Goal: Task Accomplishment & Management: Use online tool/utility

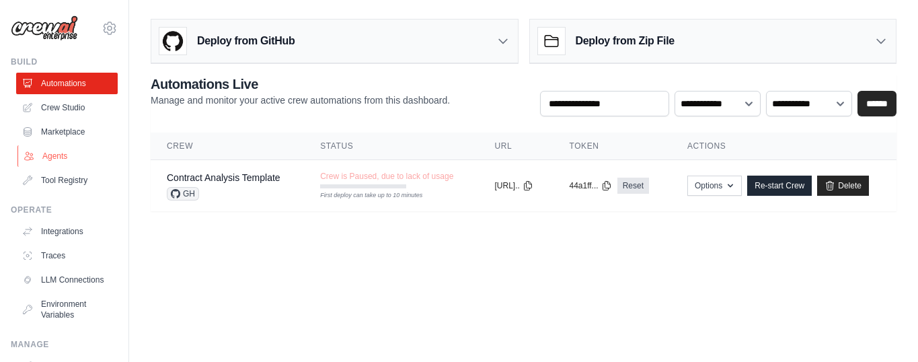
click at [56, 155] on link "Agents" at bounding box center [68, 156] width 102 height 22
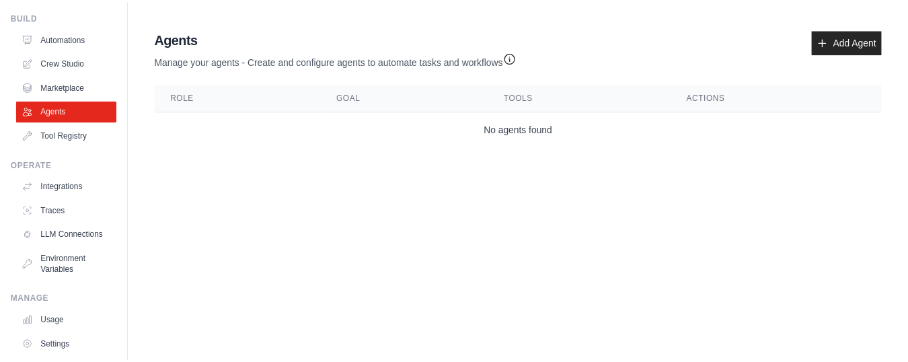
scroll to position [52, 0]
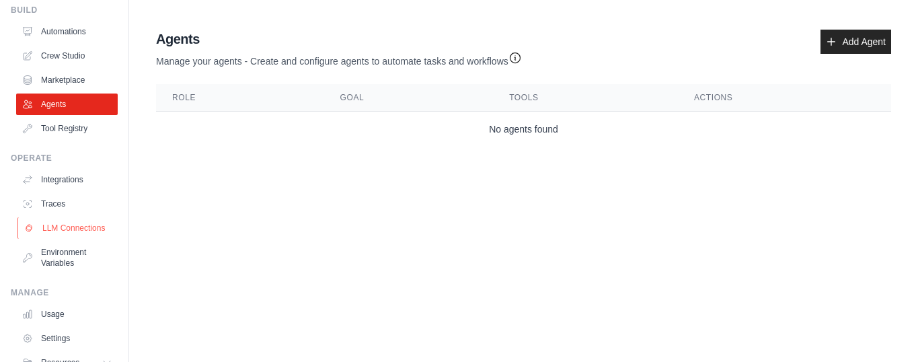
click at [52, 238] on link "LLM Connections" at bounding box center [68, 228] width 102 height 22
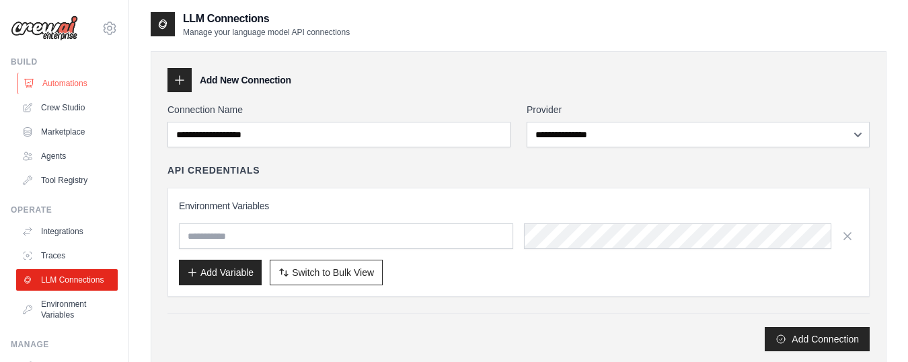
click at [67, 85] on link "Automations" at bounding box center [68, 84] width 102 height 22
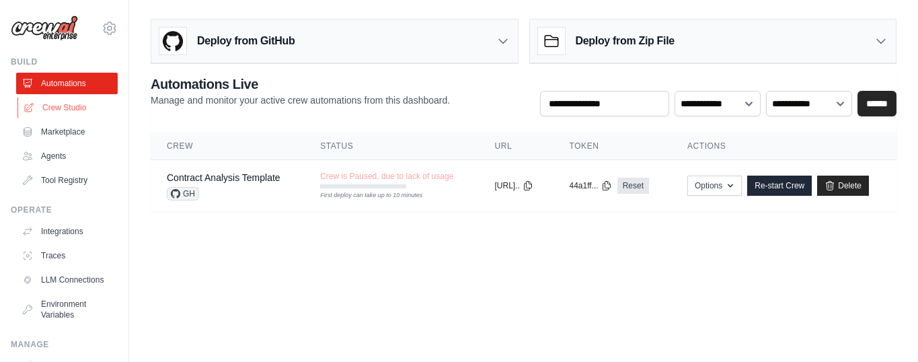
click at [66, 110] on link "Crew Studio" at bounding box center [68, 108] width 102 height 22
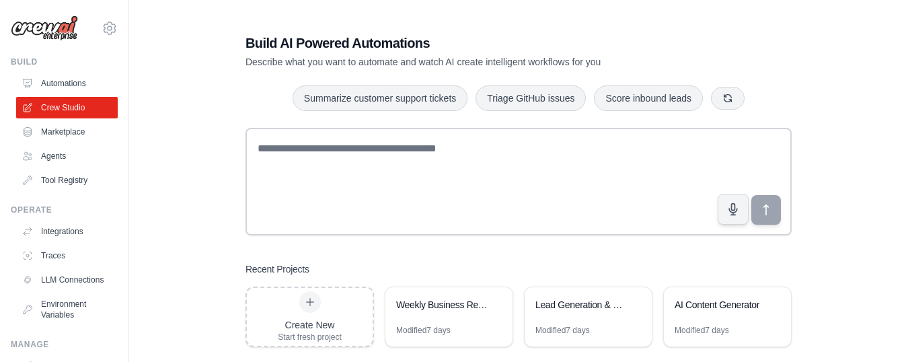
scroll to position [27, 0]
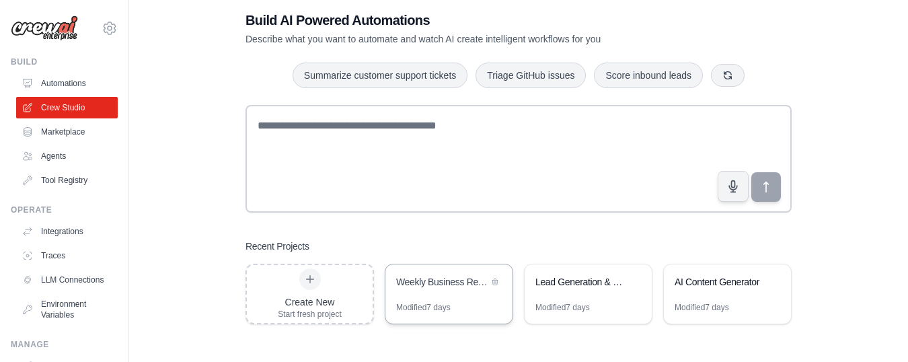
click at [443, 281] on div "Weekly Business Report Automation" at bounding box center [442, 281] width 92 height 13
click at [706, 291] on div "AI Content Generator" at bounding box center [727, 283] width 127 height 38
click at [596, 287] on div "Lead Generation & Outreach Automation" at bounding box center [581, 281] width 92 height 13
click at [734, 72] on button "button" at bounding box center [728, 74] width 34 height 23
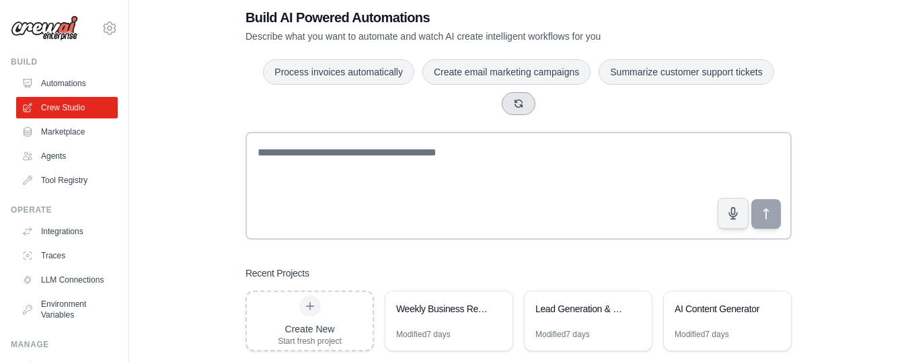
scroll to position [24, 0]
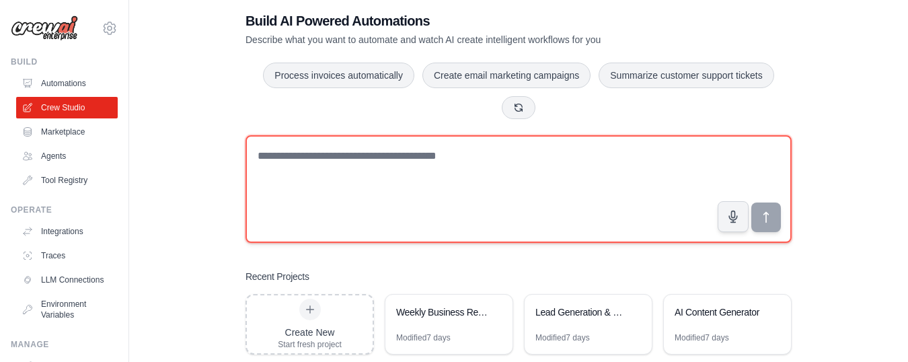
click at [419, 152] on textarea at bounding box center [518, 189] width 546 height 108
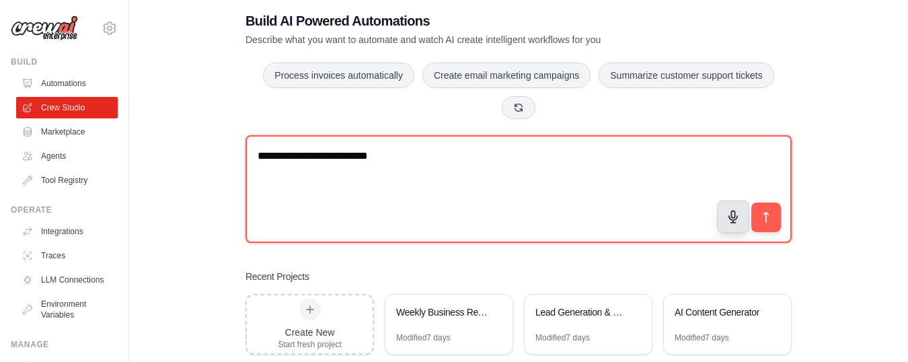
type textarea "**********"
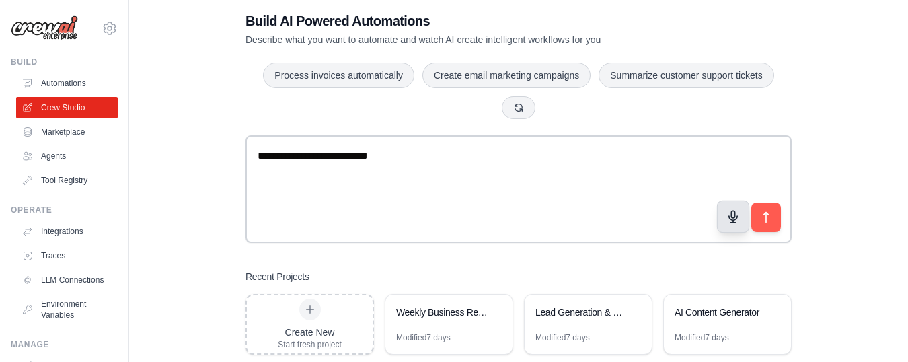
click at [747, 208] on button "button" at bounding box center [733, 216] width 32 height 32
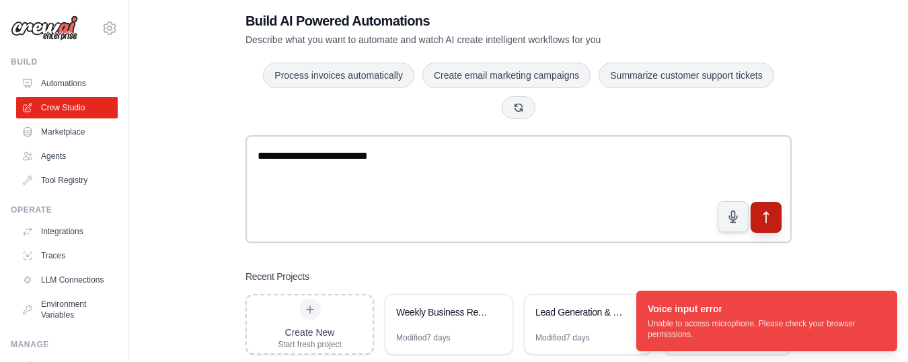
click at [767, 225] on button "submit" at bounding box center [765, 217] width 31 height 31
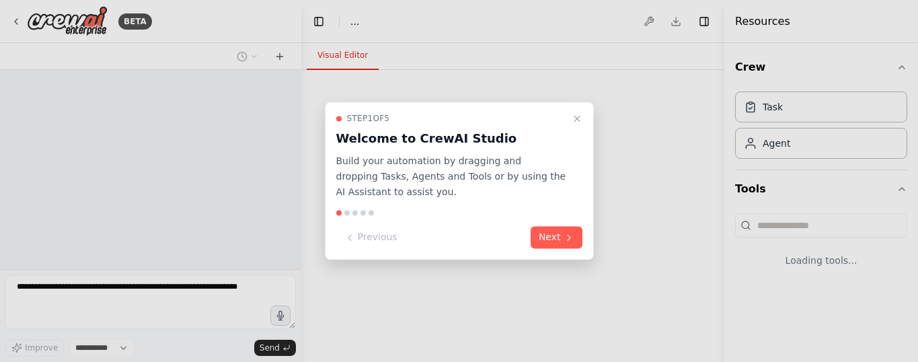
select select "****"
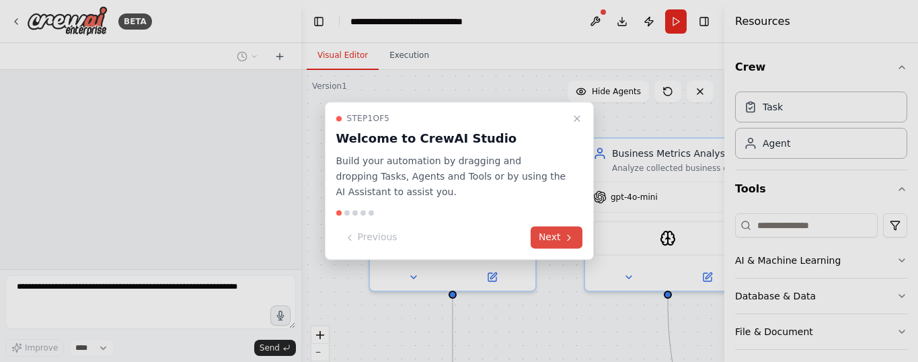
click at [559, 237] on button "Next" at bounding box center [557, 238] width 52 height 22
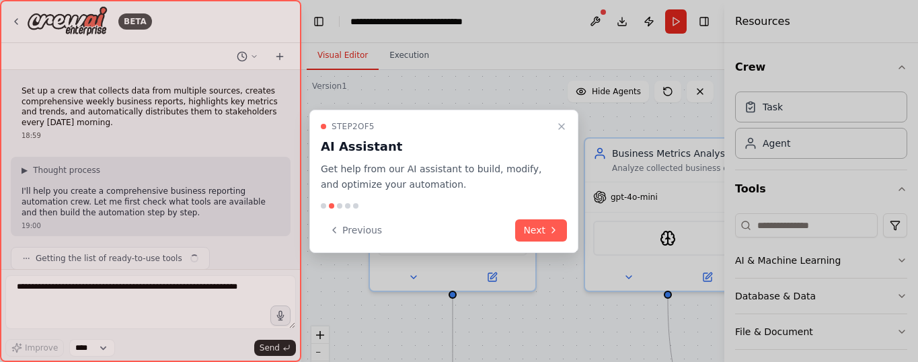
scroll to position [1221, 0]
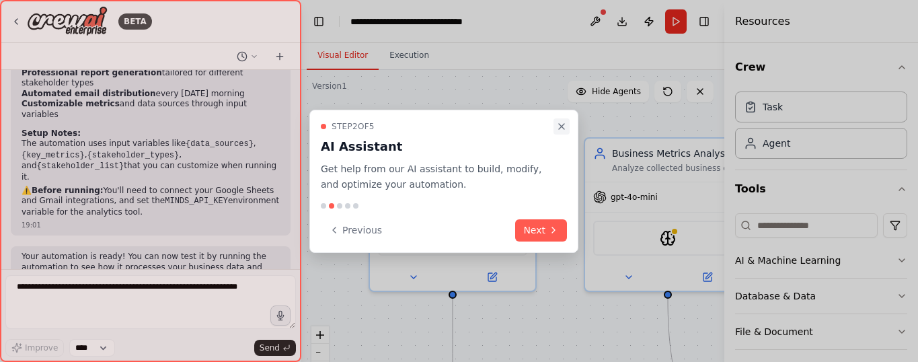
click at [563, 124] on icon "Close walkthrough" at bounding box center [561, 126] width 5 height 5
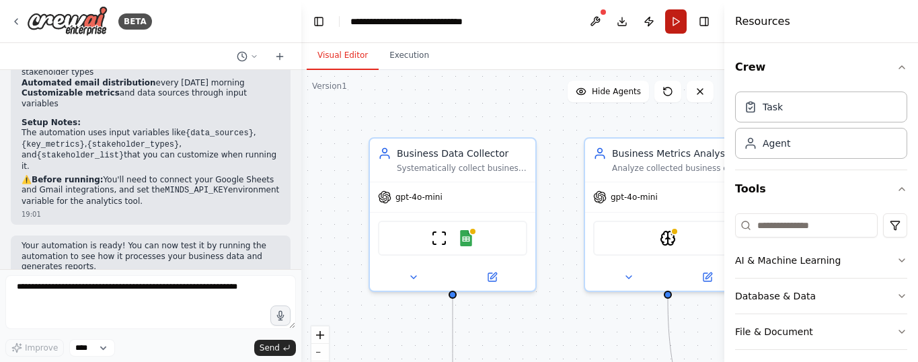
click at [676, 26] on button "Run" at bounding box center [676, 21] width 22 height 24
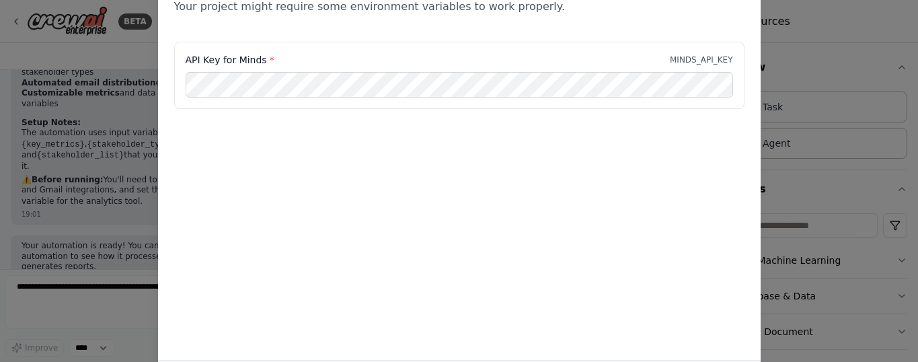
click at [132, 42] on div "Environment configuration Your project might require some environment variables…" at bounding box center [459, 181] width 918 height 362
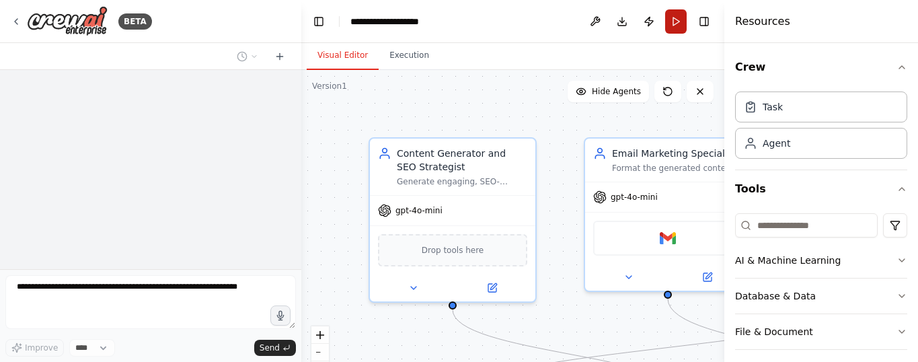
click at [674, 26] on button "Run" at bounding box center [676, 21] width 22 height 24
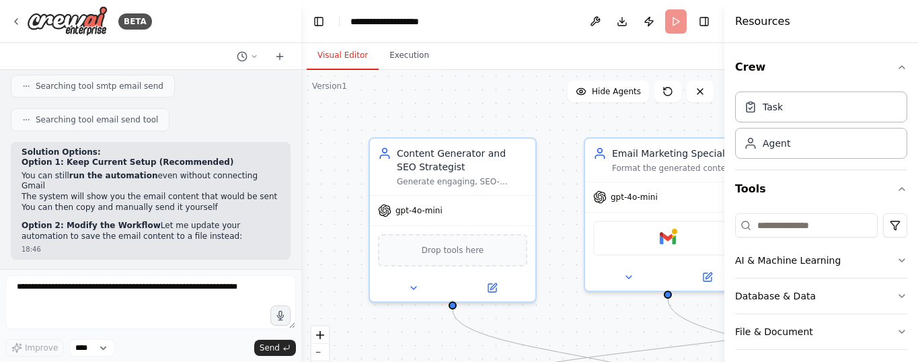
scroll to position [3162, 0]
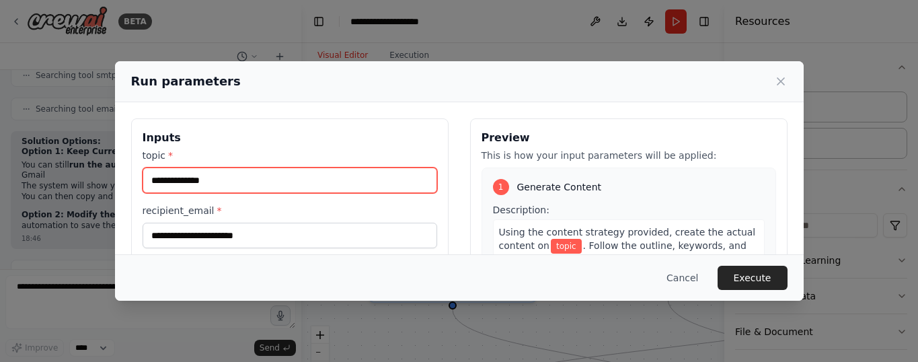
click at [249, 179] on input "topic *" at bounding box center [290, 180] width 295 height 26
type input "********"
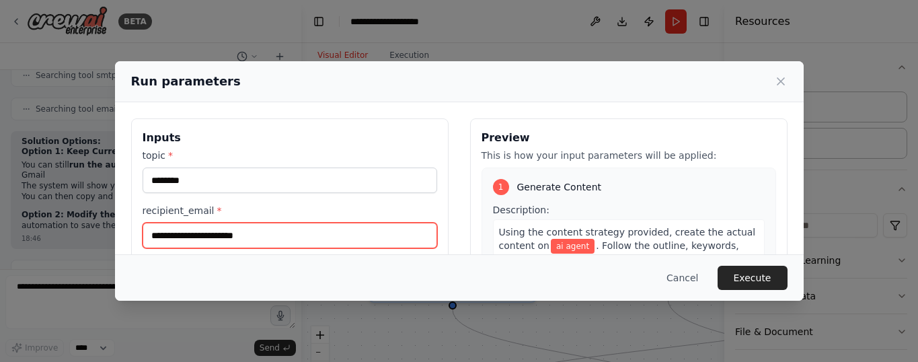
click at [246, 231] on input "recipient_email *" at bounding box center [290, 236] width 295 height 26
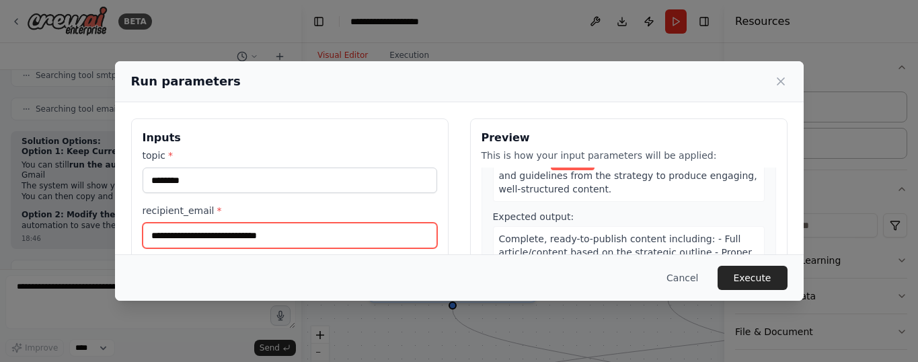
scroll to position [214, 0]
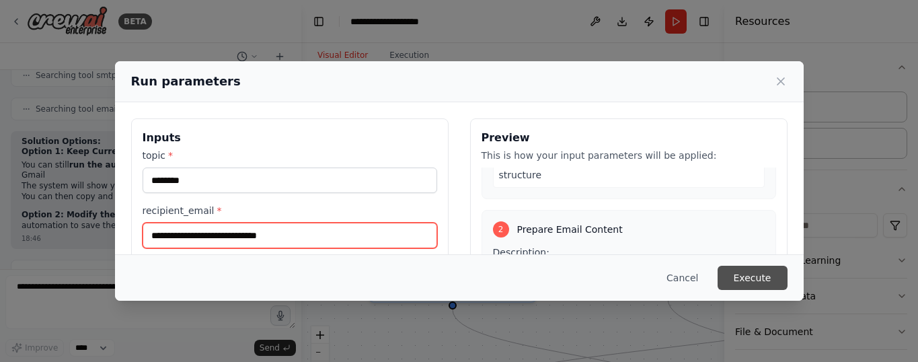
type input "**********"
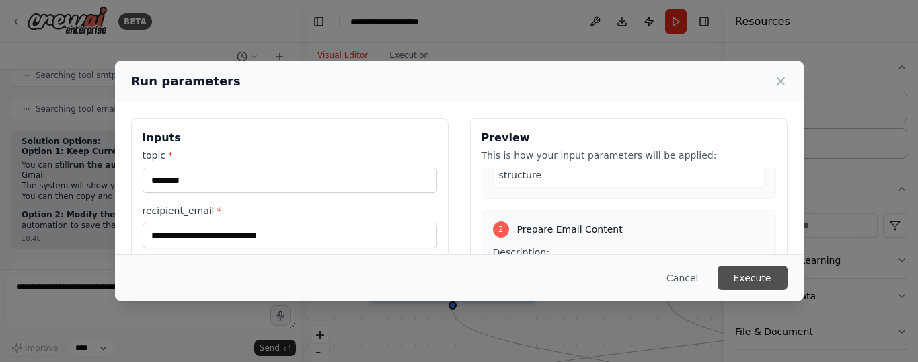
click at [749, 276] on button "Execute" at bounding box center [752, 278] width 70 height 24
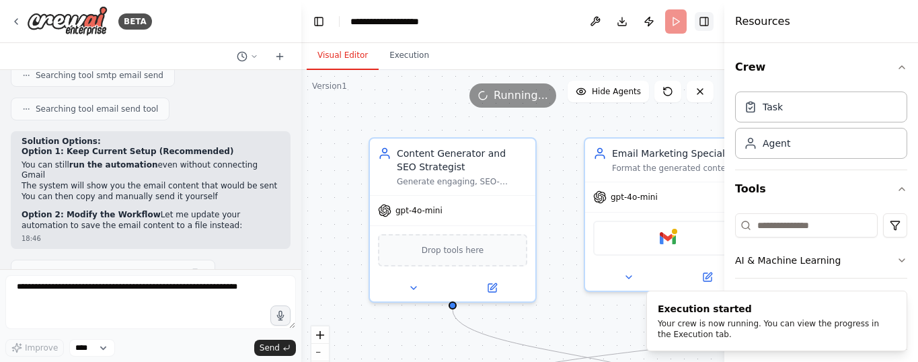
click at [703, 19] on button "Toggle Right Sidebar" at bounding box center [704, 21] width 19 height 19
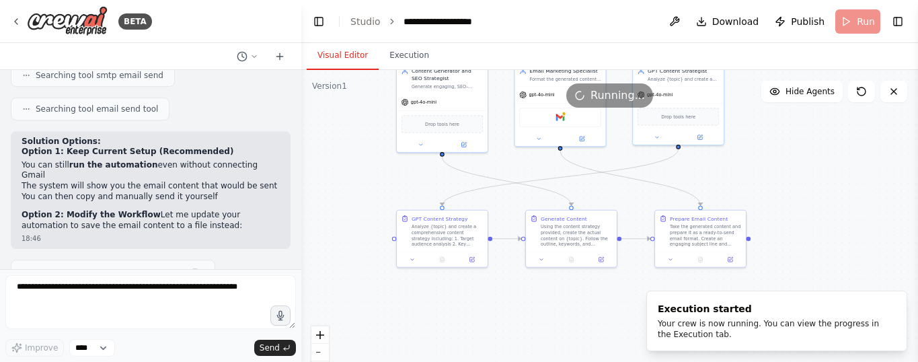
drag, startPoint x: 449, startPoint y: 268, endPoint x: 329, endPoint y: 138, distance: 177.0
click at [329, 138] on div ".deletable-edge-delete-btn { width: 20px; height: 20px; border: 0px solid #ffff…" at bounding box center [609, 238] width 617 height 336
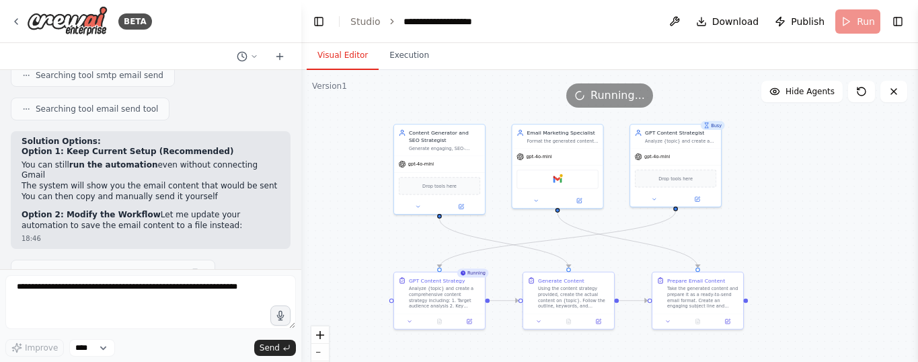
drag, startPoint x: 750, startPoint y: 299, endPoint x: 747, endPoint y: 361, distance: 61.9
click at [747, 361] on div ".deletable-edge-delete-btn { width: 20px; height: 20px; border: 0px solid #ffff…" at bounding box center [609, 238] width 617 height 336
click at [897, 96] on icon at bounding box center [893, 91] width 11 height 11
click at [896, 93] on icon at bounding box center [893, 91] width 5 height 5
click at [442, 322] on icon at bounding box center [439, 320] width 6 height 6
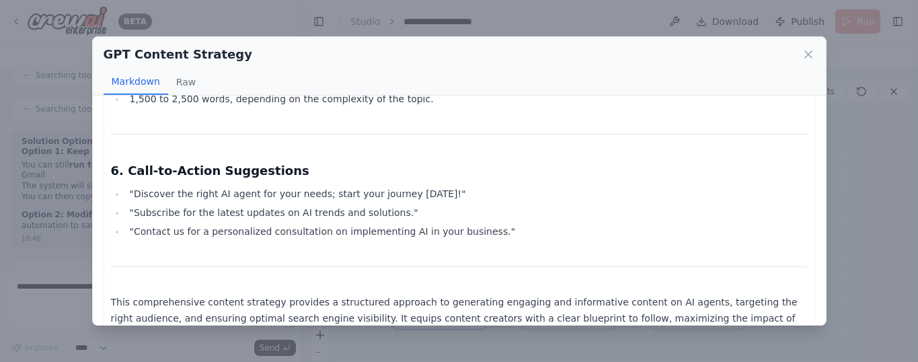
scroll to position [1834, 0]
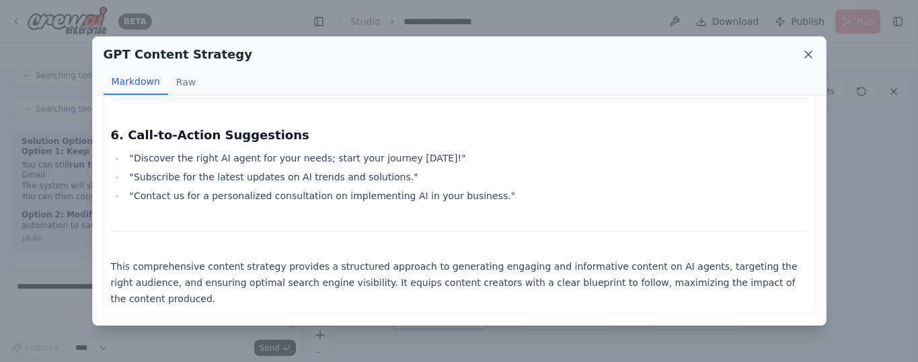
click at [807, 58] on icon at bounding box center [807, 54] width 13 height 13
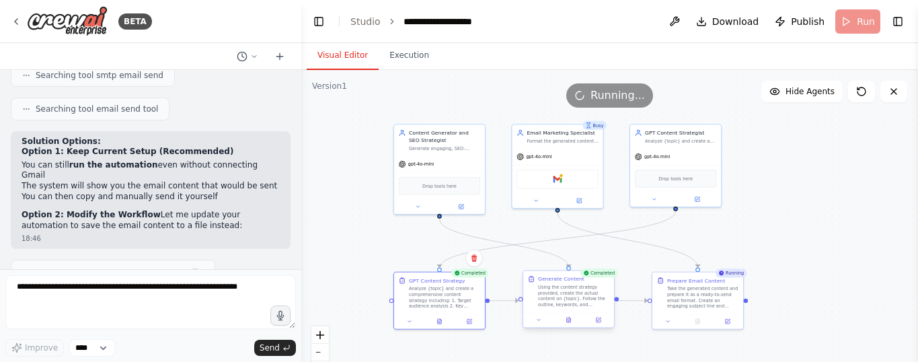
click at [581, 289] on div "Using the content strategy provided, create the actual content on {topic}. Foll…" at bounding box center [573, 296] width 71 height 24
click at [571, 323] on button at bounding box center [568, 319] width 31 height 9
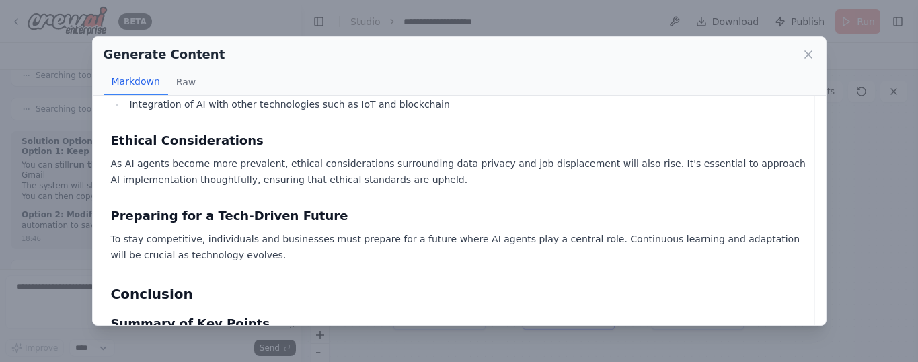
scroll to position [1676, 0]
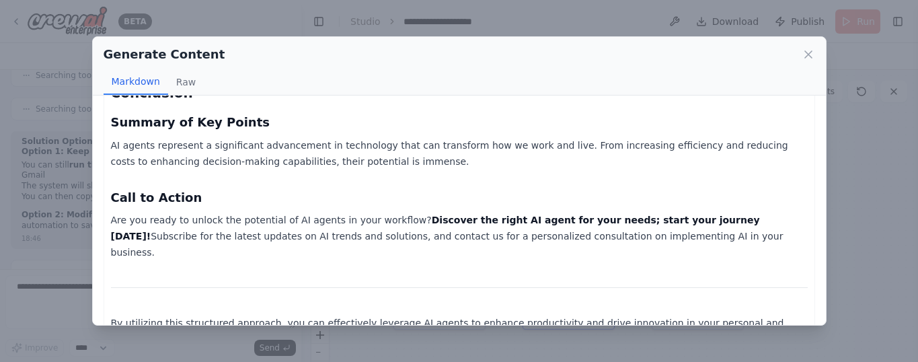
click at [863, 194] on div "Generate Content Markdown Raw Understanding AI Agents: Revolutionizing Producti…" at bounding box center [459, 181] width 918 height 362
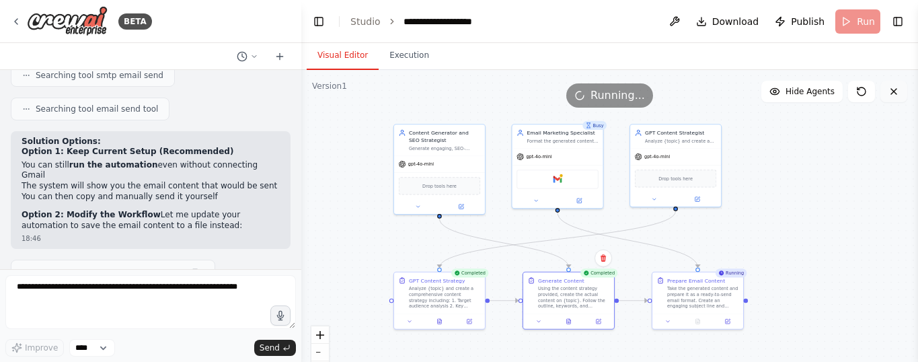
click at [897, 91] on icon at bounding box center [893, 91] width 11 height 11
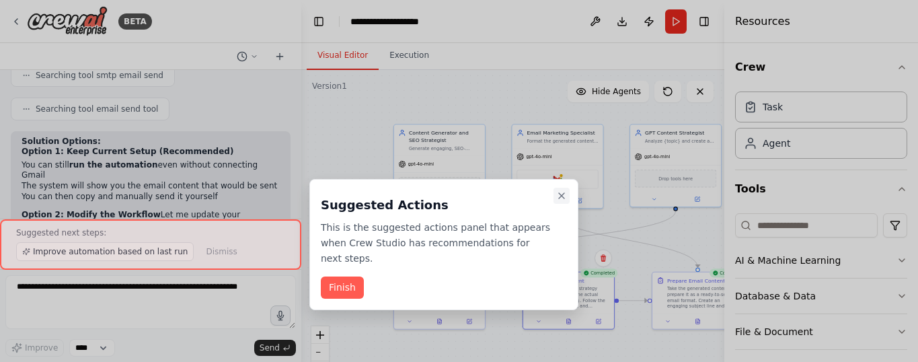
click at [565, 196] on icon "Close walkthrough" at bounding box center [561, 195] width 11 height 11
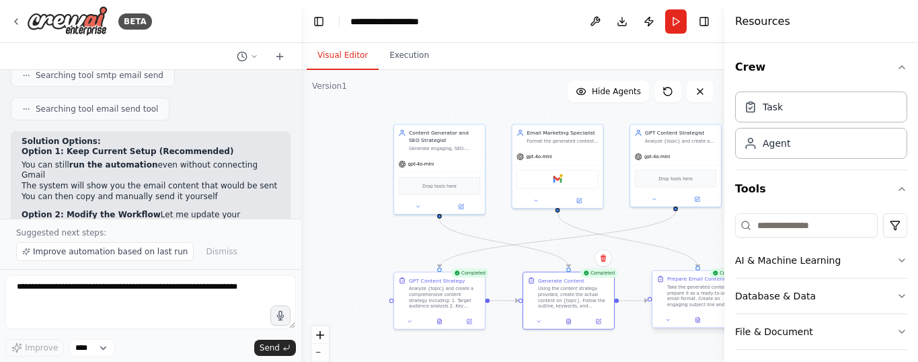
click at [699, 327] on div "Prepare Email Content Take the generated content and prepare it as a ready-to-s…" at bounding box center [698, 299] width 92 height 58
click at [699, 323] on button at bounding box center [697, 319] width 31 height 9
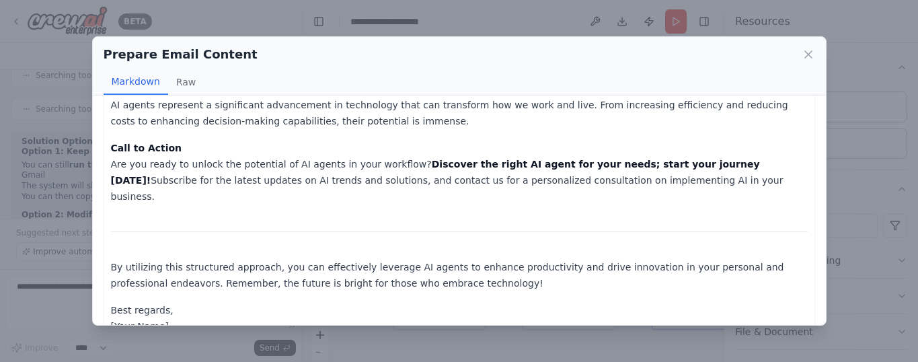
scroll to position [1544, 0]
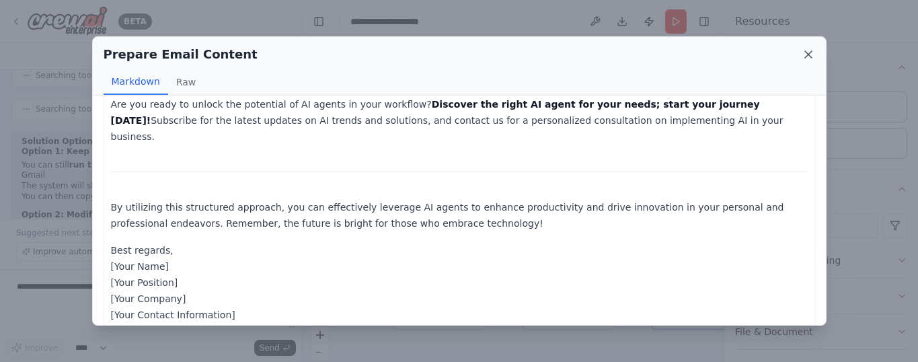
click at [808, 58] on icon at bounding box center [807, 54] width 13 height 13
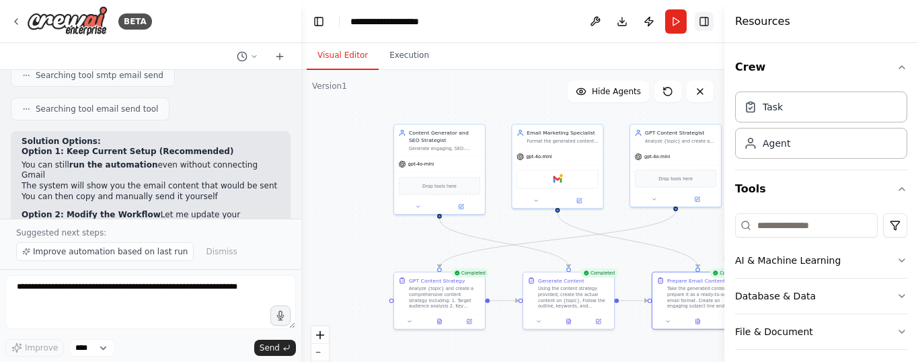
click at [702, 23] on button "Toggle Right Sidebar" at bounding box center [704, 21] width 19 height 19
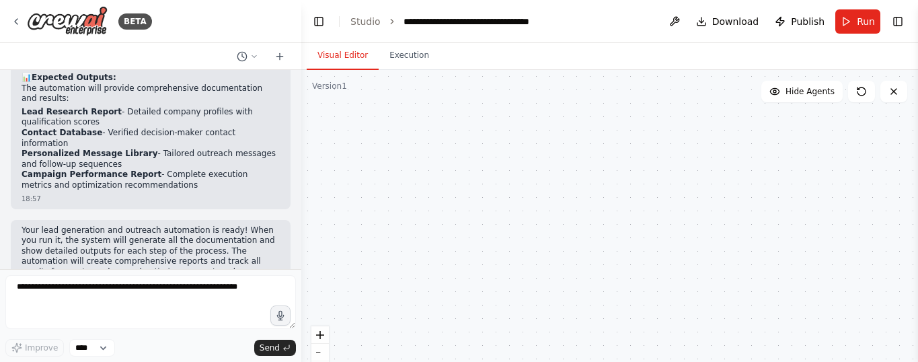
scroll to position [1763, 0]
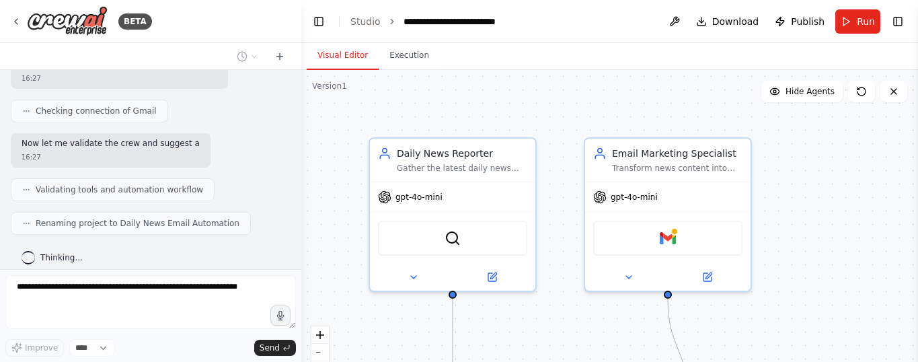
scroll to position [761, 0]
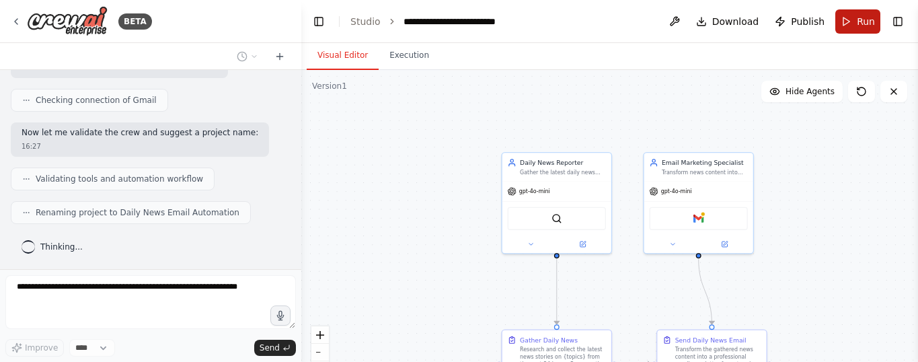
click at [863, 19] on span "Run" at bounding box center [866, 21] width 18 height 13
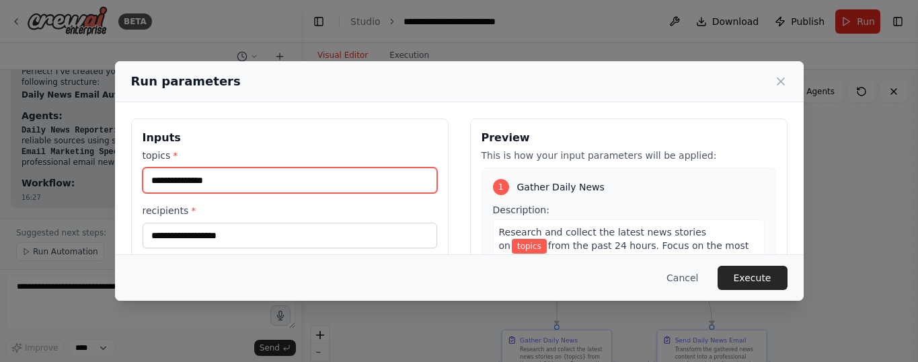
click at [292, 178] on input "topics *" at bounding box center [290, 180] width 295 height 26
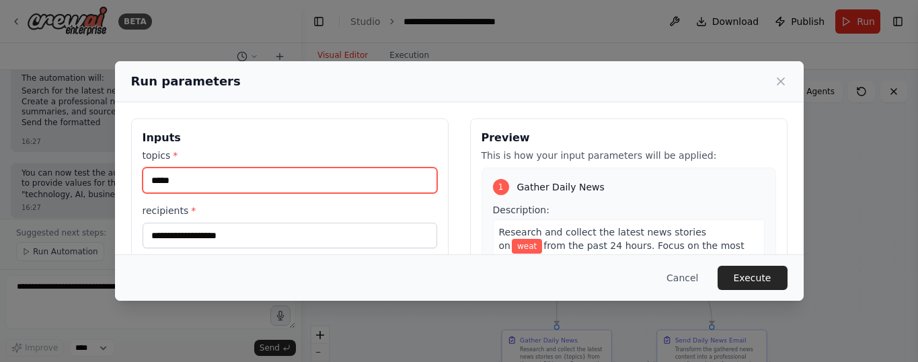
scroll to position [1233, 0]
type input "*******"
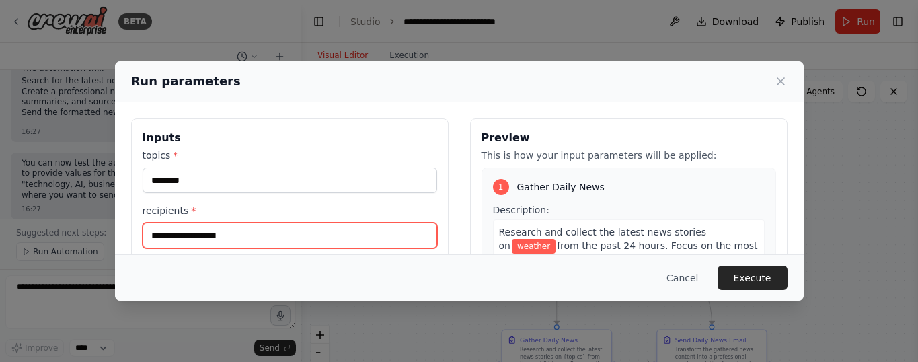
click at [247, 237] on input "recipients *" at bounding box center [290, 236] width 295 height 26
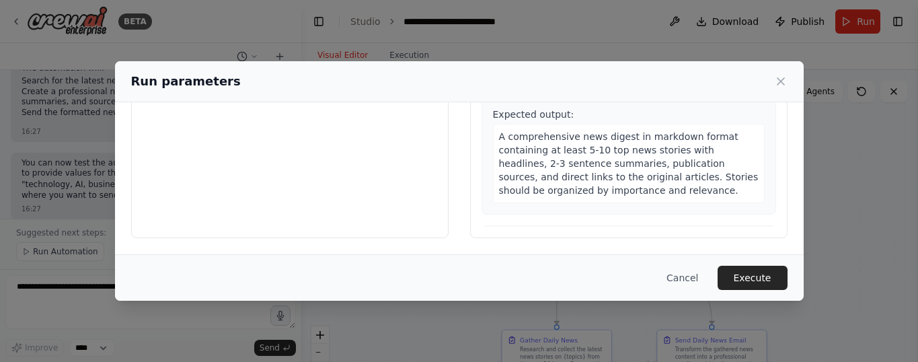
scroll to position [3, 0]
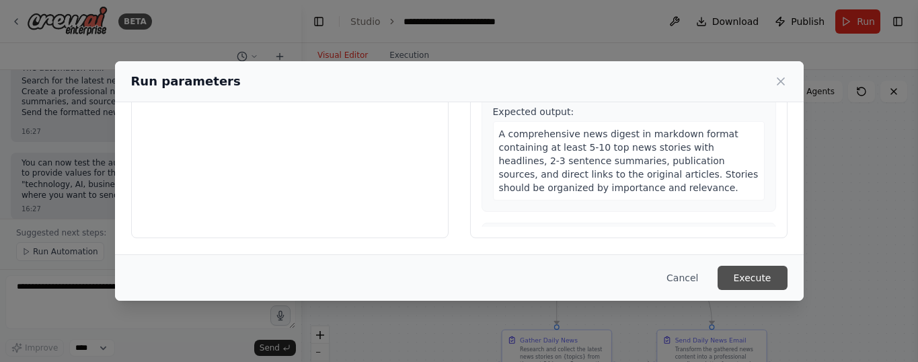
type input "**********"
click at [770, 276] on button "Execute" at bounding box center [752, 278] width 70 height 24
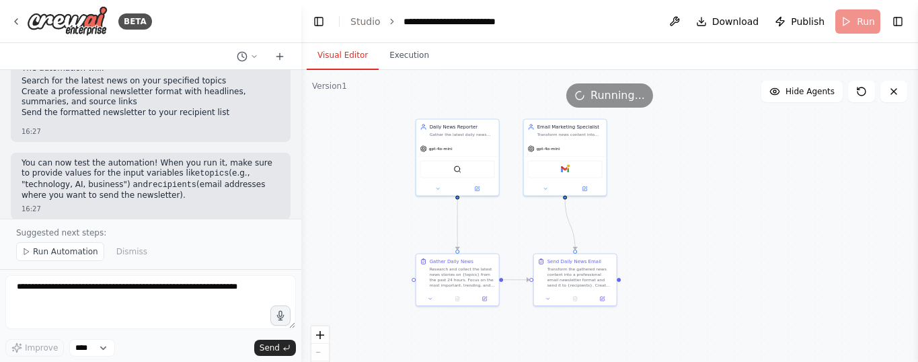
drag, startPoint x: 462, startPoint y: 257, endPoint x: 387, endPoint y: 217, distance: 84.8
click at [387, 217] on div ".deletable-edge-delete-btn { width: 20px; height: 20px; border: 0px solid #ffff…" at bounding box center [609, 238] width 617 height 336
click at [892, 91] on icon at bounding box center [893, 91] width 11 height 11
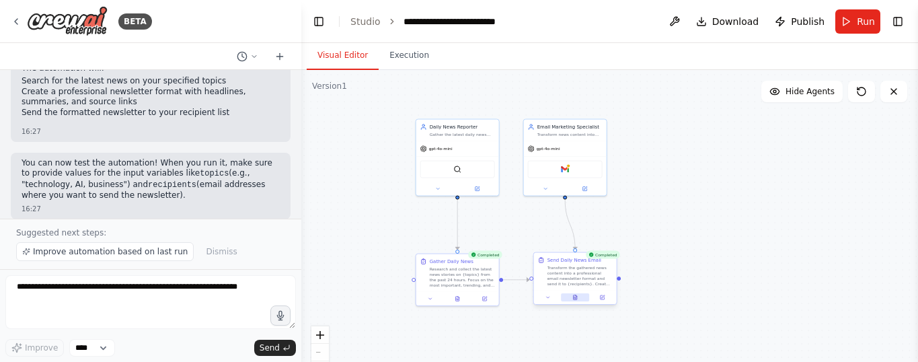
click at [576, 301] on button at bounding box center [575, 297] width 28 height 8
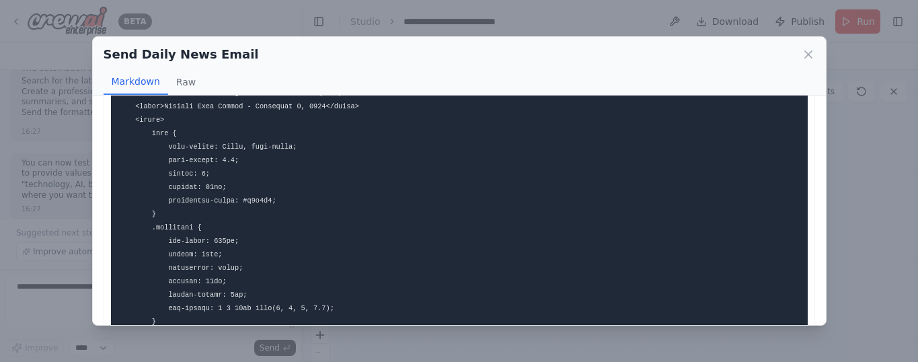
scroll to position [175, 0]
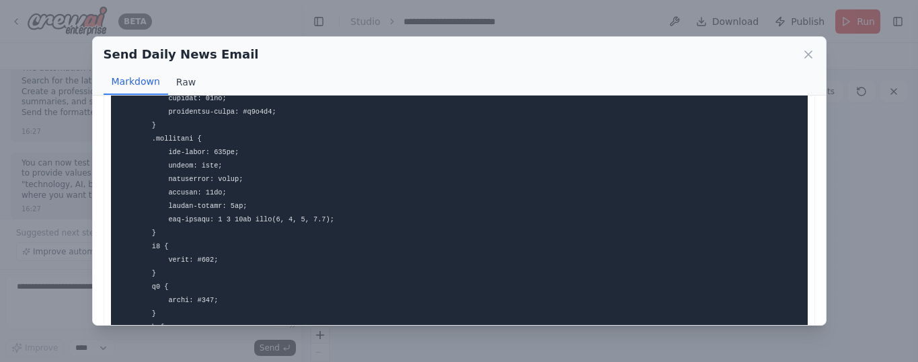
click at [181, 81] on button "Raw" at bounding box center [186, 82] width 36 height 26
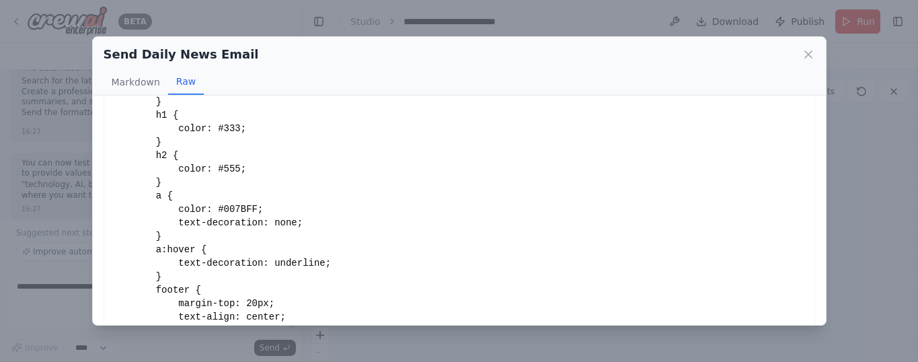
scroll to position [358, 0]
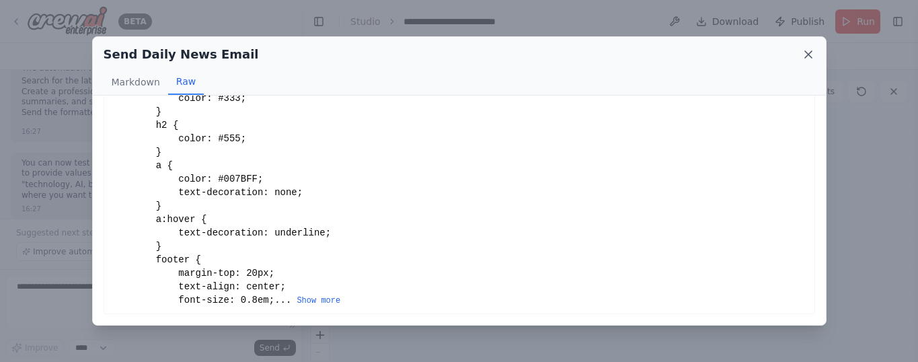
click at [814, 50] on icon at bounding box center [807, 54] width 13 height 13
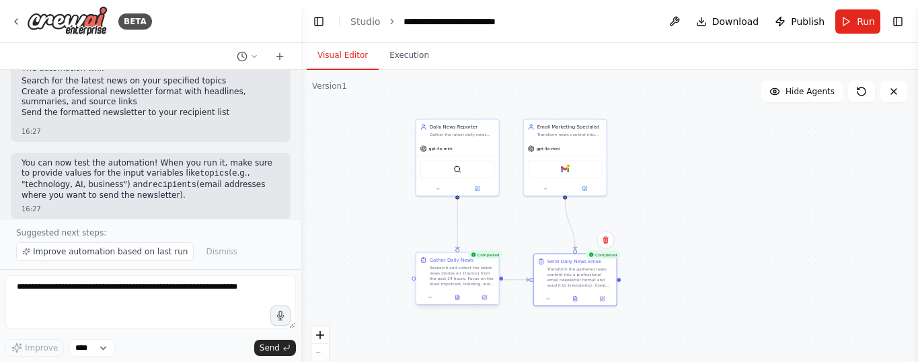
click at [459, 302] on div at bounding box center [457, 297] width 83 height 14
click at [459, 301] on div at bounding box center [457, 297] width 83 height 14
click at [459, 301] on button at bounding box center [457, 297] width 28 height 8
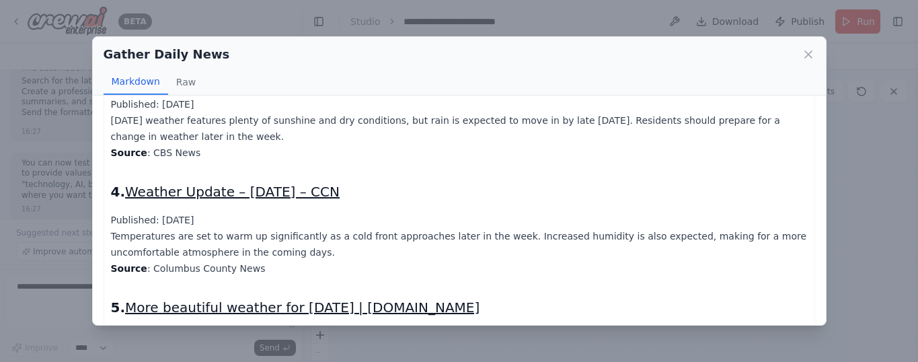
scroll to position [724, 0]
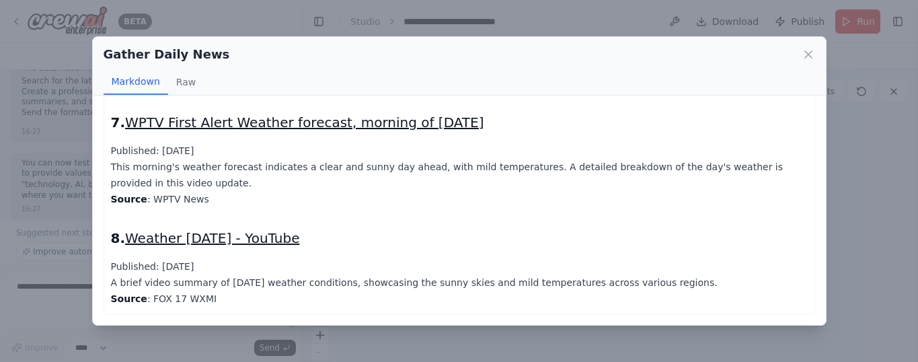
click at [905, 202] on div "Gather Daily News Markdown Raw Weather News Digest - September 1, 2025 1. Will …" at bounding box center [459, 181] width 918 height 362
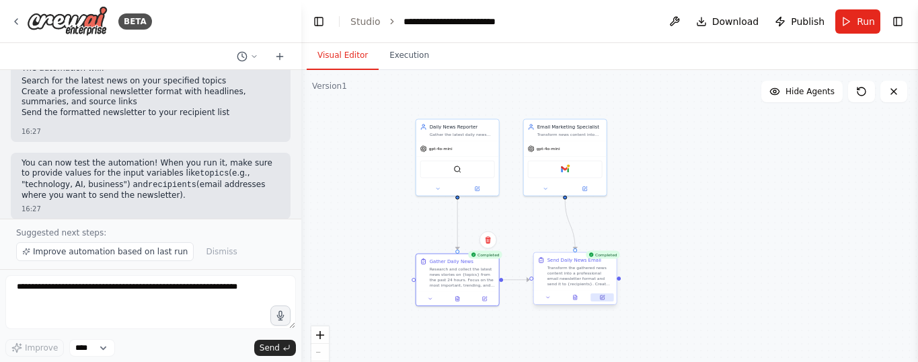
click at [605, 298] on button at bounding box center [601, 297] width 23 height 8
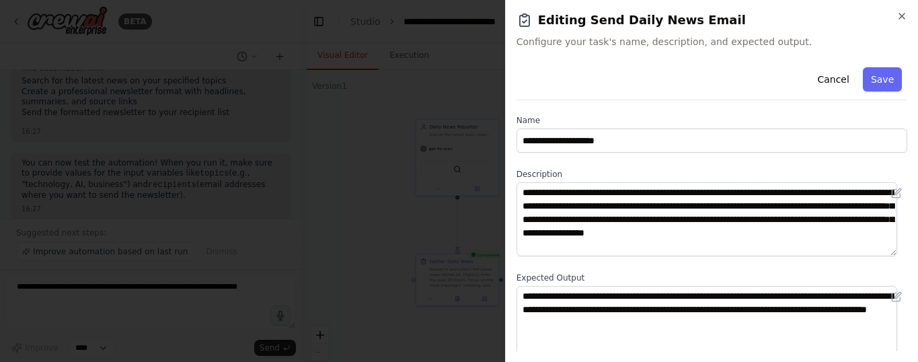
scroll to position [0, 0]
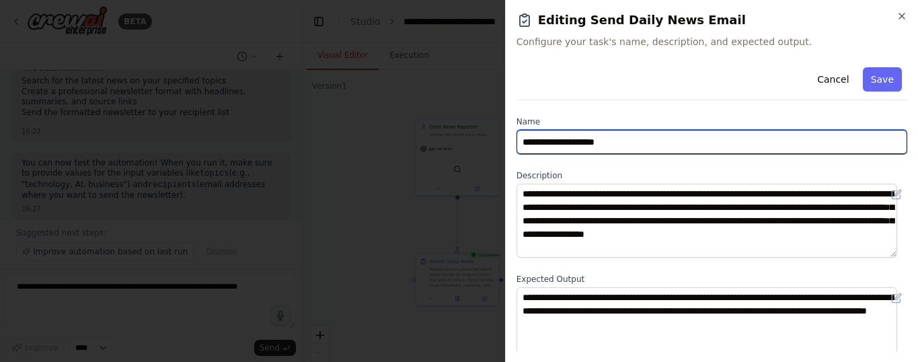
click at [632, 145] on input "**********" at bounding box center [711, 142] width 391 height 24
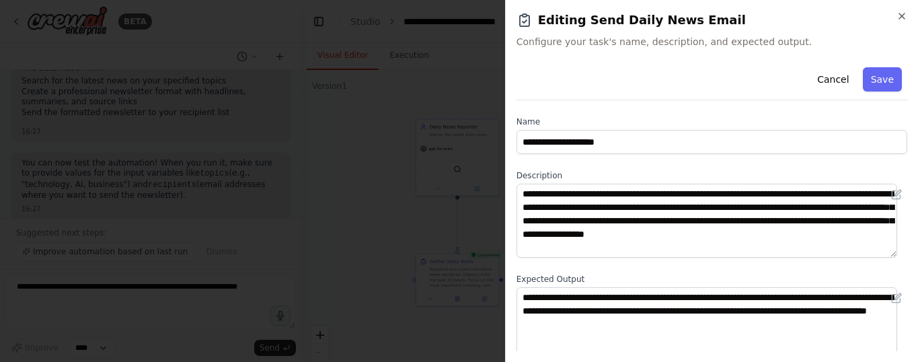
click at [851, 78] on div "Cancel Save" at bounding box center [711, 81] width 391 height 38
click at [870, 78] on button "Save" at bounding box center [882, 79] width 39 height 24
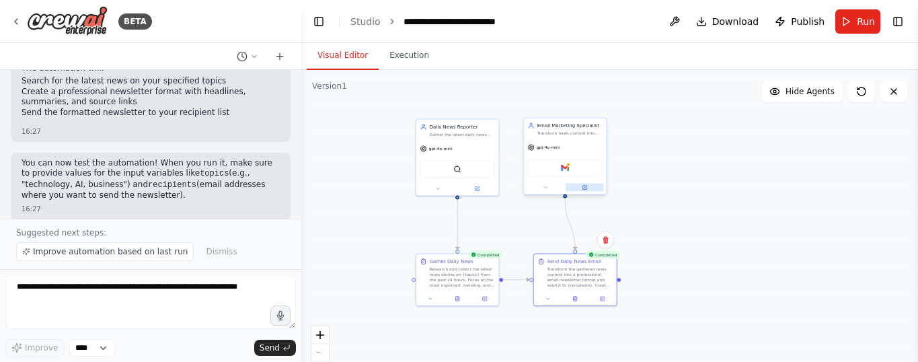
click at [585, 188] on icon at bounding box center [584, 188] width 4 height 4
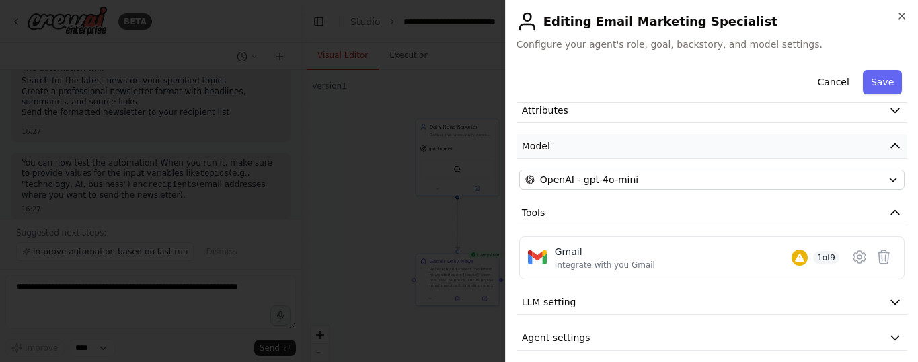
scroll to position [74, 0]
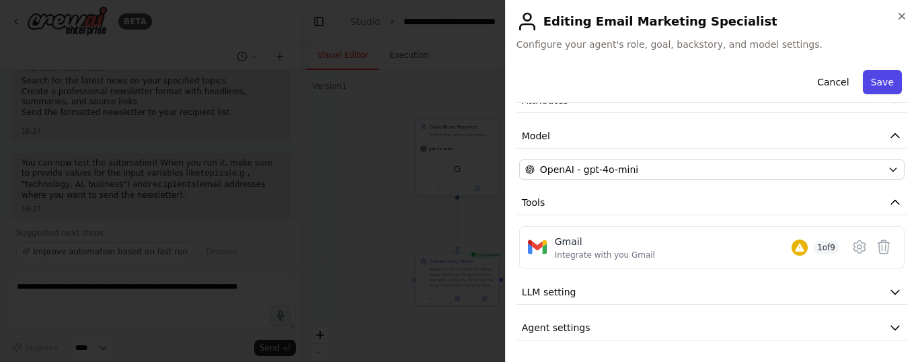
click at [870, 88] on button "Save" at bounding box center [882, 82] width 39 height 24
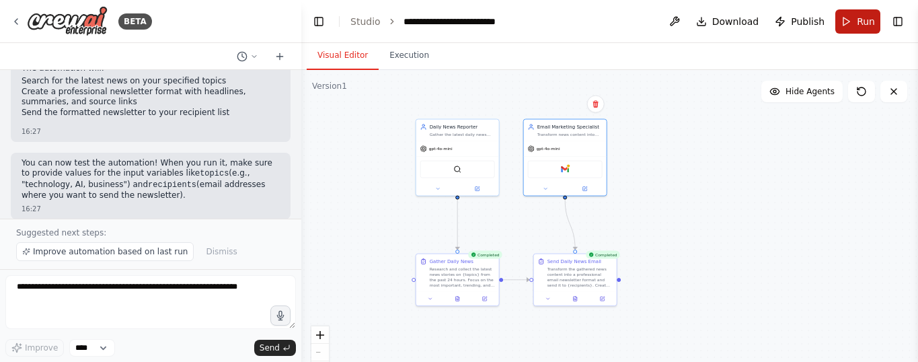
click at [858, 25] on span "Run" at bounding box center [866, 21] width 18 height 13
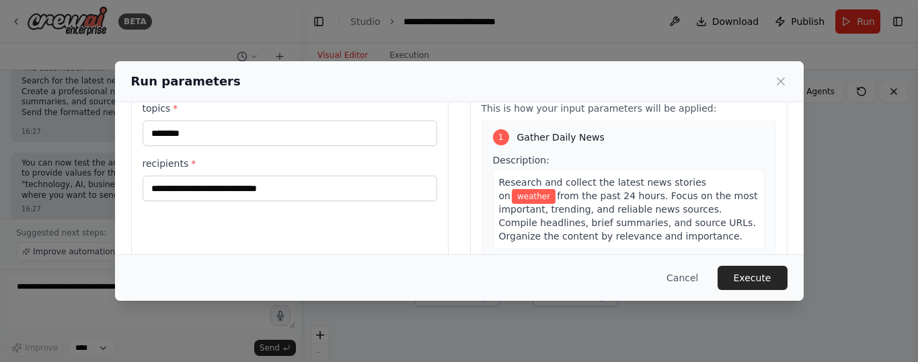
scroll to position [46, 0]
click at [756, 276] on button "Execute" at bounding box center [752, 278] width 70 height 24
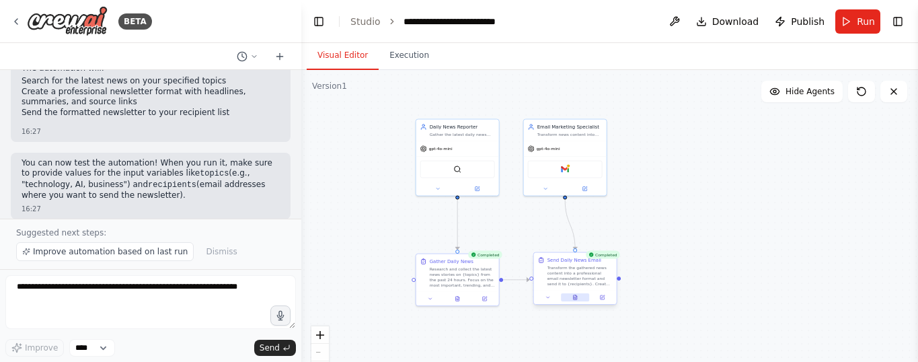
click at [578, 297] on button at bounding box center [575, 297] width 28 height 8
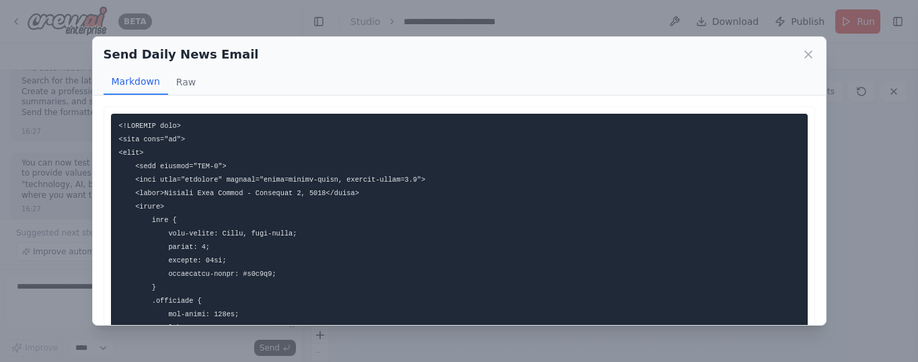
click at [860, 171] on div "Send Daily News Email Markdown Raw I have formatted the email newsletter with p…" at bounding box center [459, 181] width 918 height 362
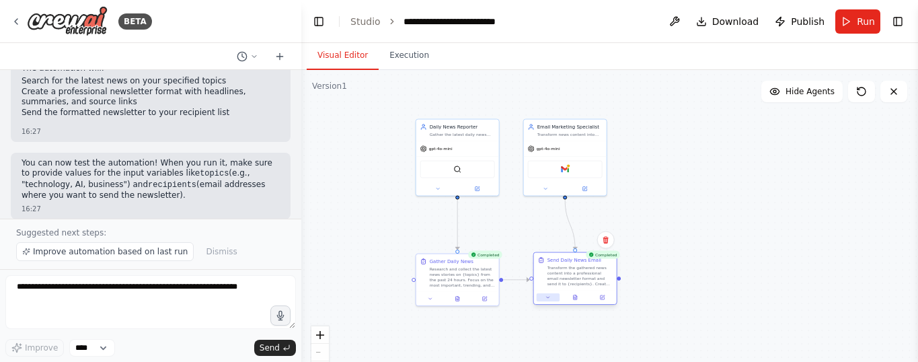
click at [551, 300] on button at bounding box center [548, 297] width 23 height 8
click at [604, 300] on button at bounding box center [601, 297] width 23 height 8
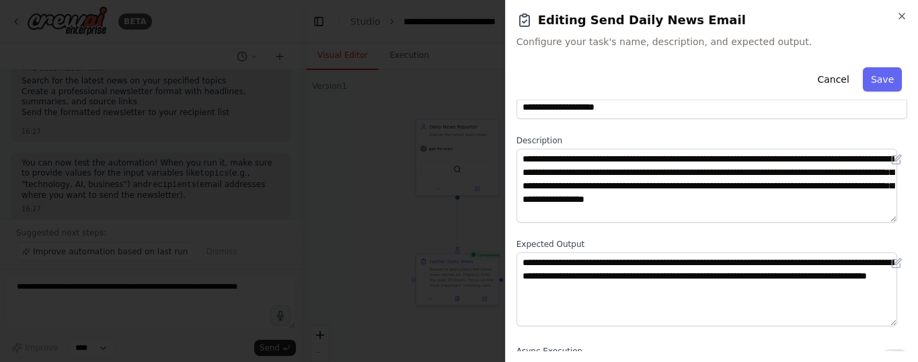
scroll to position [96, 0]
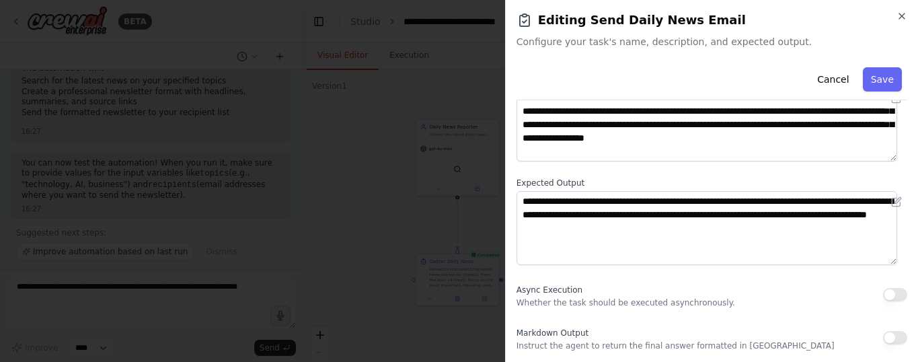
click at [426, 181] on div at bounding box center [459, 181] width 918 height 362
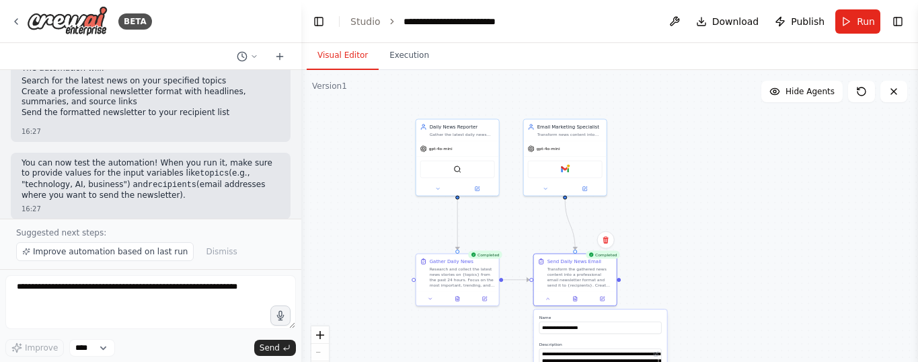
click at [723, 257] on div ".deletable-edge-delete-btn { width: 20px; height: 20px; border: 0px solid #ffff…" at bounding box center [609, 238] width 617 height 336
click at [572, 298] on icon at bounding box center [574, 297] width 5 height 5
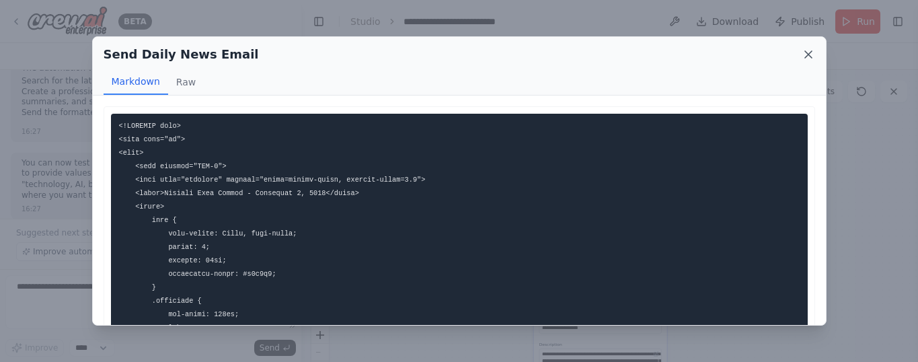
click at [803, 50] on icon at bounding box center [807, 54] width 13 height 13
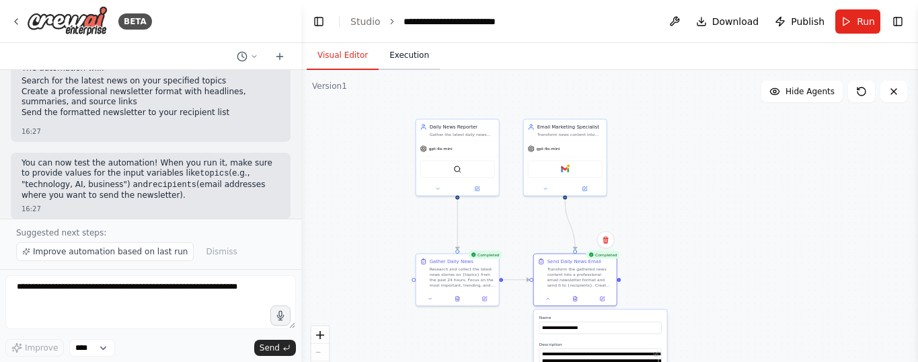
click at [408, 57] on button "Execution" at bounding box center [409, 56] width 61 height 28
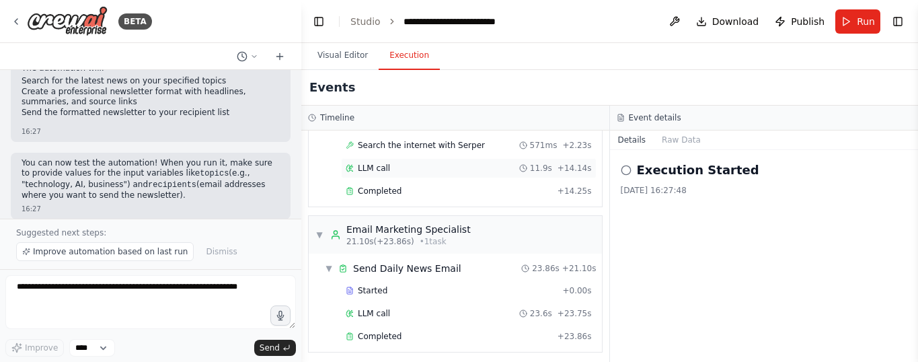
scroll to position [118, 0]
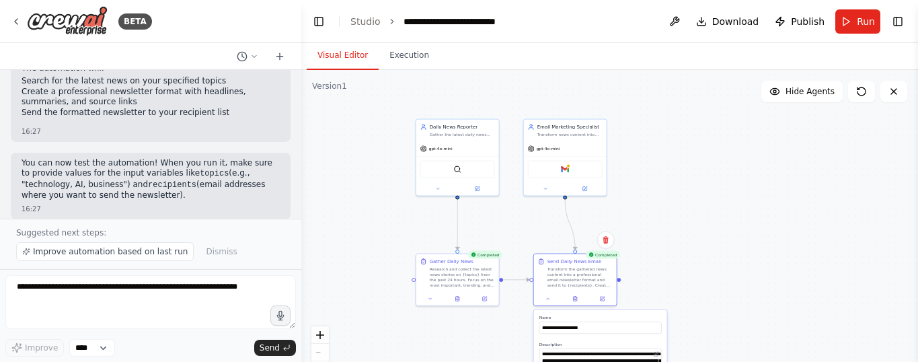
click at [340, 50] on button "Visual Editor" at bounding box center [343, 56] width 72 height 28
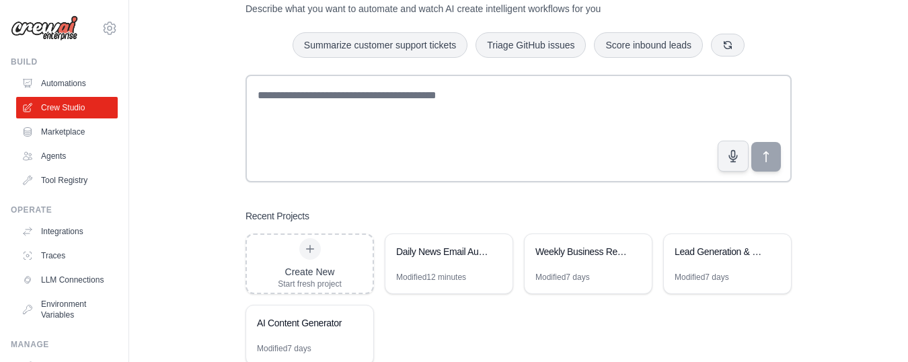
scroll to position [56, 0]
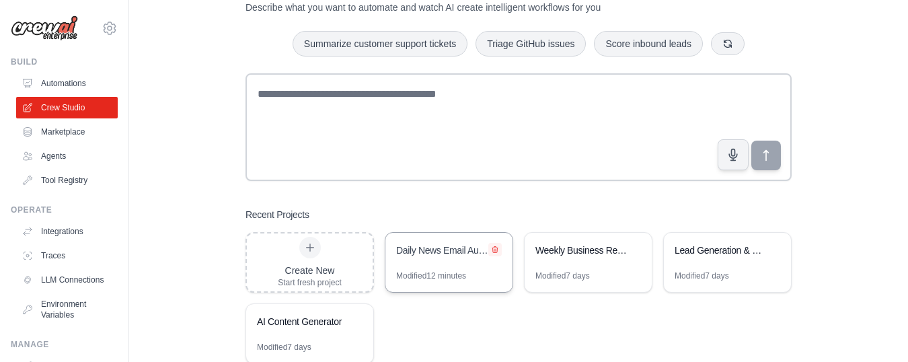
click at [495, 247] on icon at bounding box center [495, 249] width 8 height 8
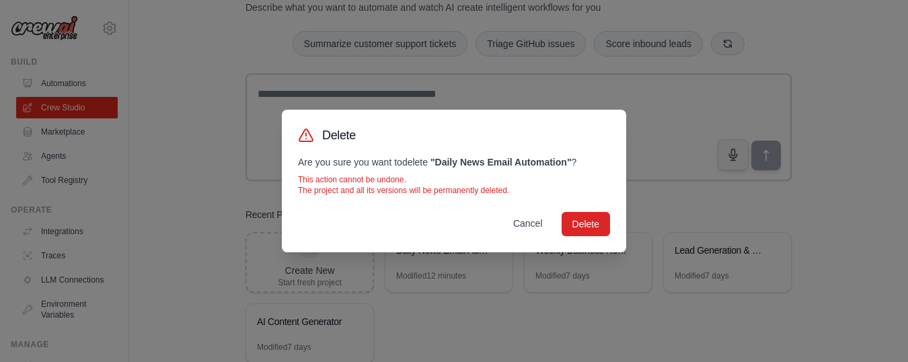
click at [522, 224] on button "Cancel" at bounding box center [527, 223] width 51 height 24
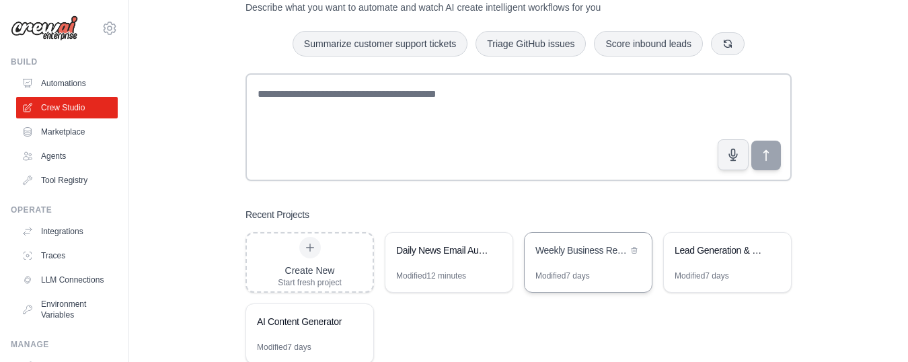
click at [581, 246] on div "Weekly Business Report Automation" at bounding box center [581, 249] width 92 height 13
click at [636, 249] on icon at bounding box center [633, 250] width 5 height 6
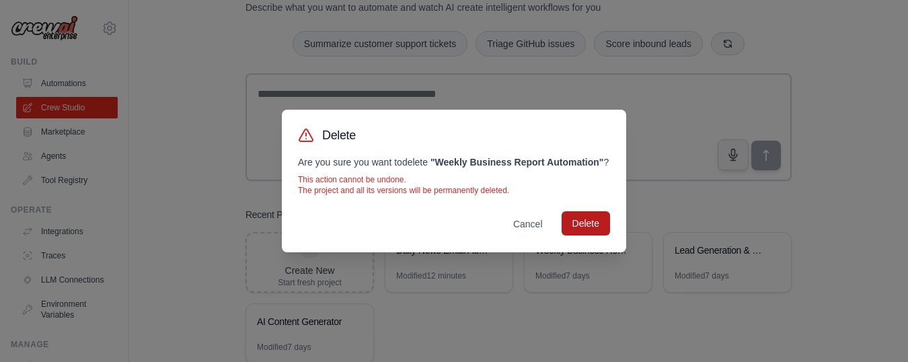
click at [583, 229] on button "Delete" at bounding box center [585, 223] width 48 height 24
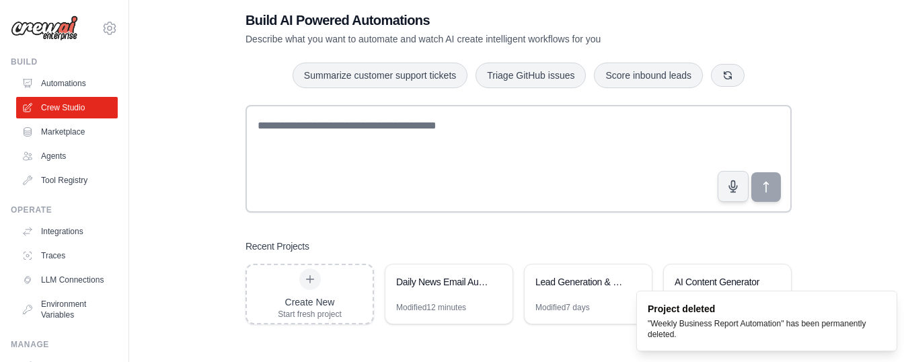
scroll to position [27, 0]
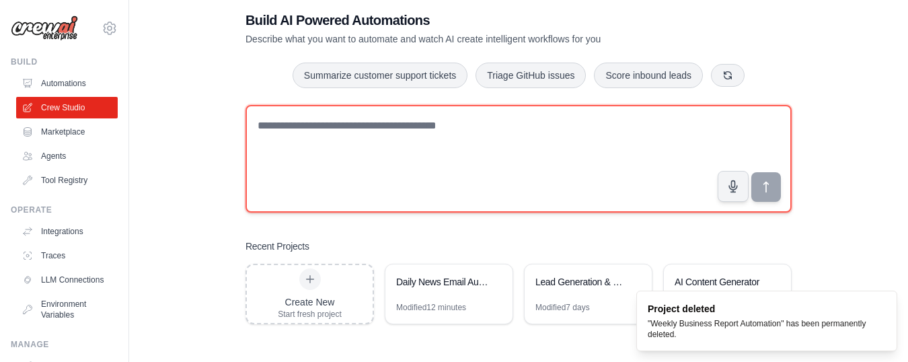
click at [545, 153] on textarea at bounding box center [518, 159] width 546 height 108
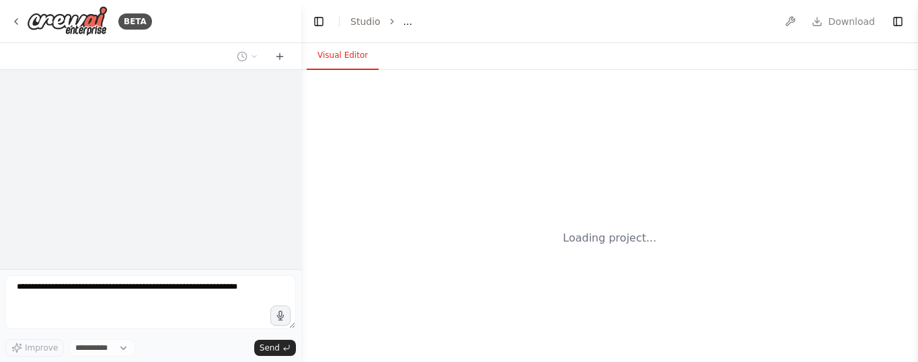
select select "****"
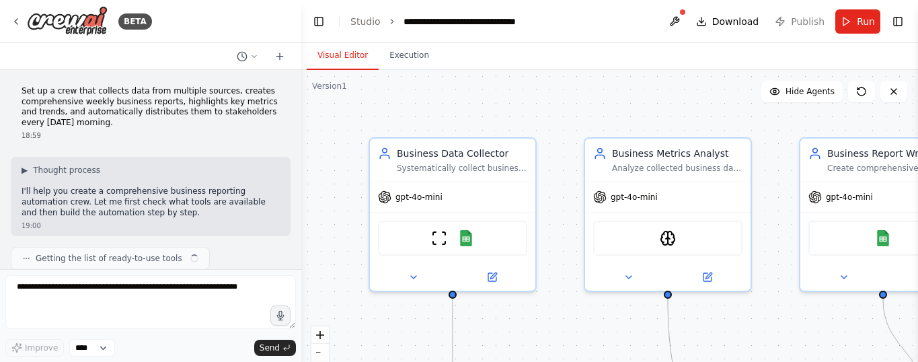
scroll to position [1221, 0]
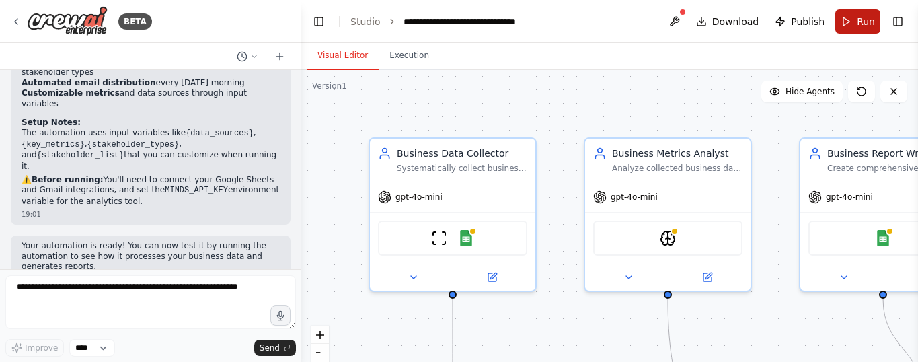
click at [867, 18] on span "Run" at bounding box center [866, 21] width 18 height 13
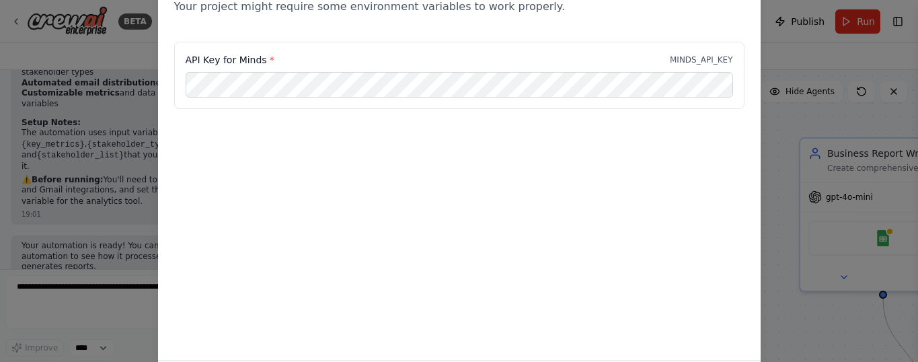
click at [799, 54] on div "Environment configuration Your project might require some environment variables…" at bounding box center [459, 181] width 918 height 362
